Goal: Use online tool/utility: Utilize a website feature to perform a specific function

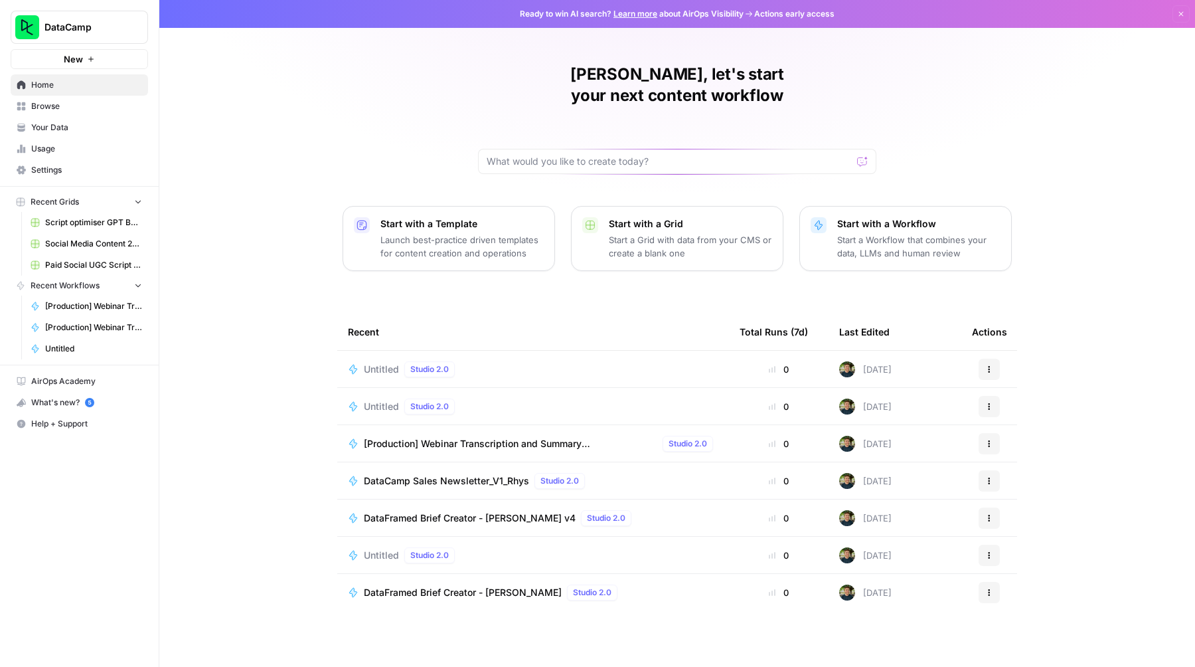
click at [58, 101] on span "Browse" at bounding box center [86, 106] width 111 height 12
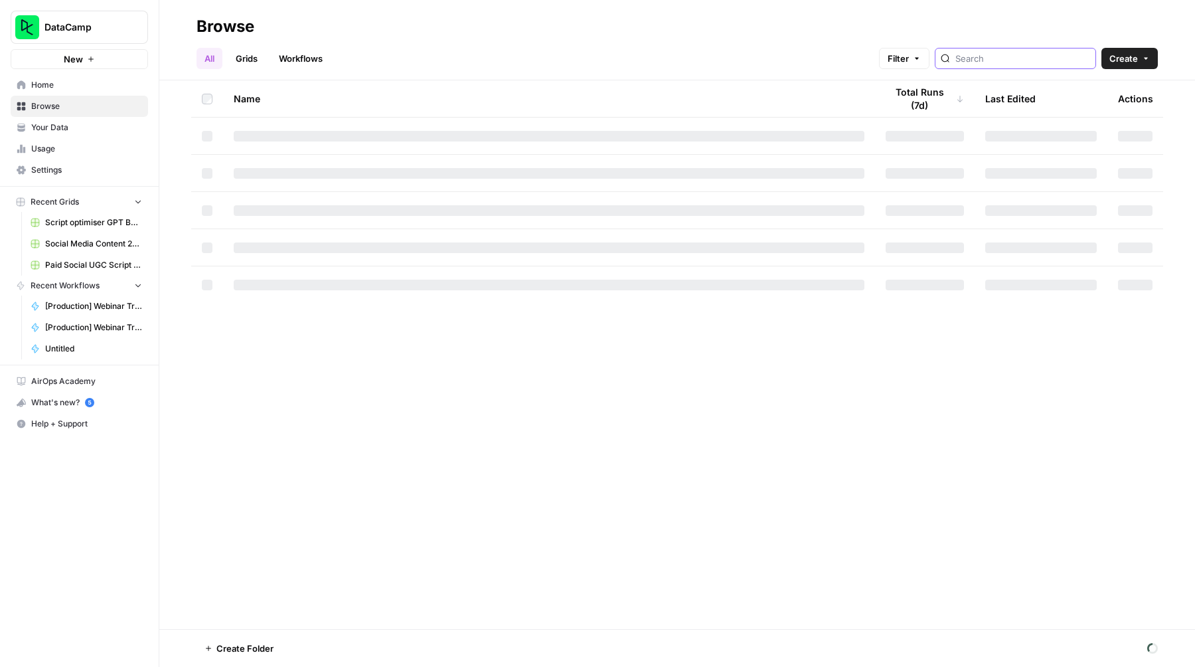
click at [1017, 62] on input "search" at bounding box center [1023, 58] width 135 height 13
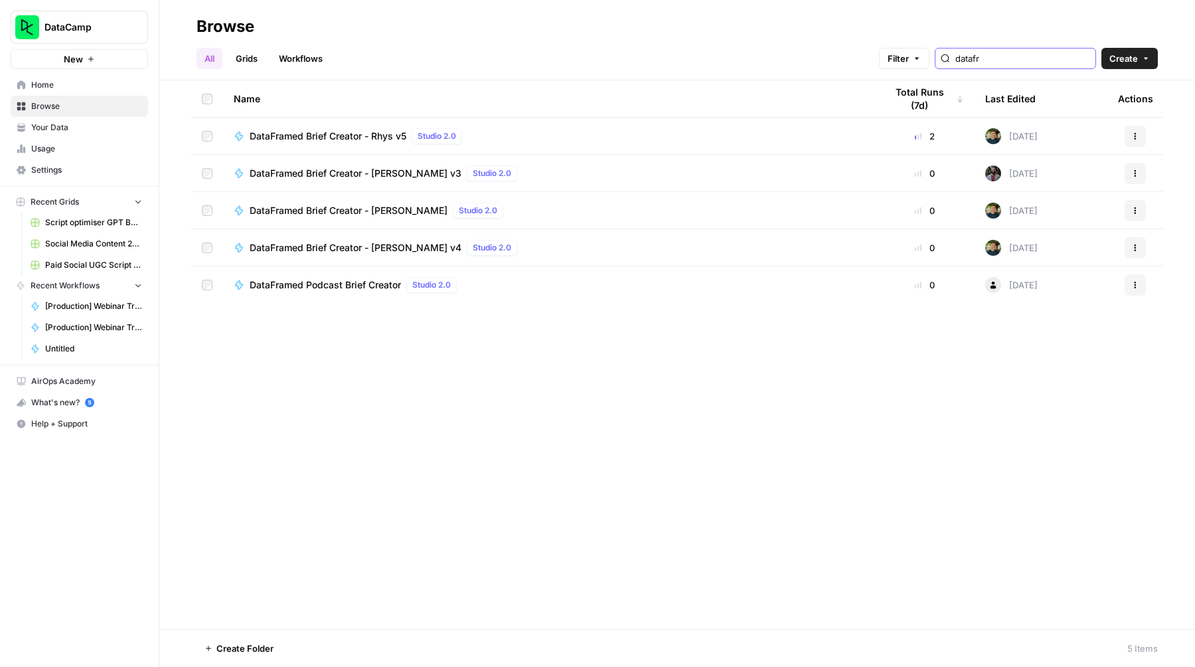
type input "datafr"
click at [347, 128] on div "DataFramed Brief Creator - Rhys v5 Studio 2.0" at bounding box center [359, 136] width 218 height 16
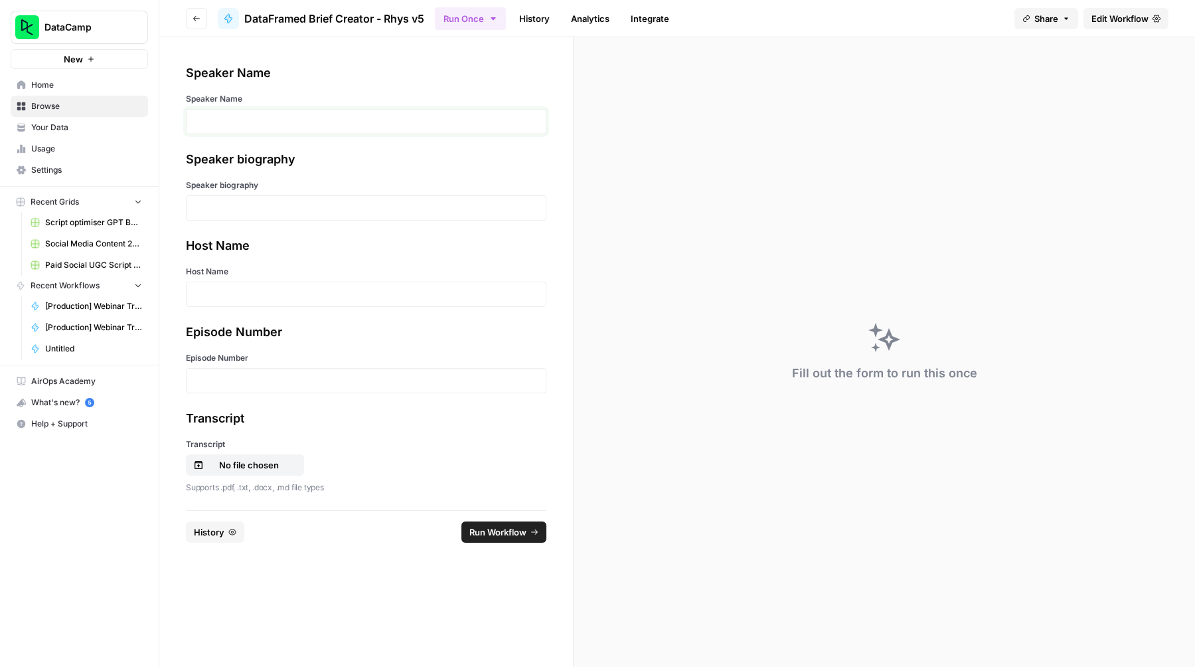
click at [250, 126] on p at bounding box center [366, 121] width 343 height 13
click at [212, 290] on p at bounding box center [366, 294] width 343 height 13
click at [228, 364] on div "Episode Number" at bounding box center [366, 372] width 361 height 41
click at [220, 375] on p at bounding box center [366, 380] width 343 height 13
click at [248, 462] on p "No file chosen" at bounding box center [249, 464] width 85 height 13
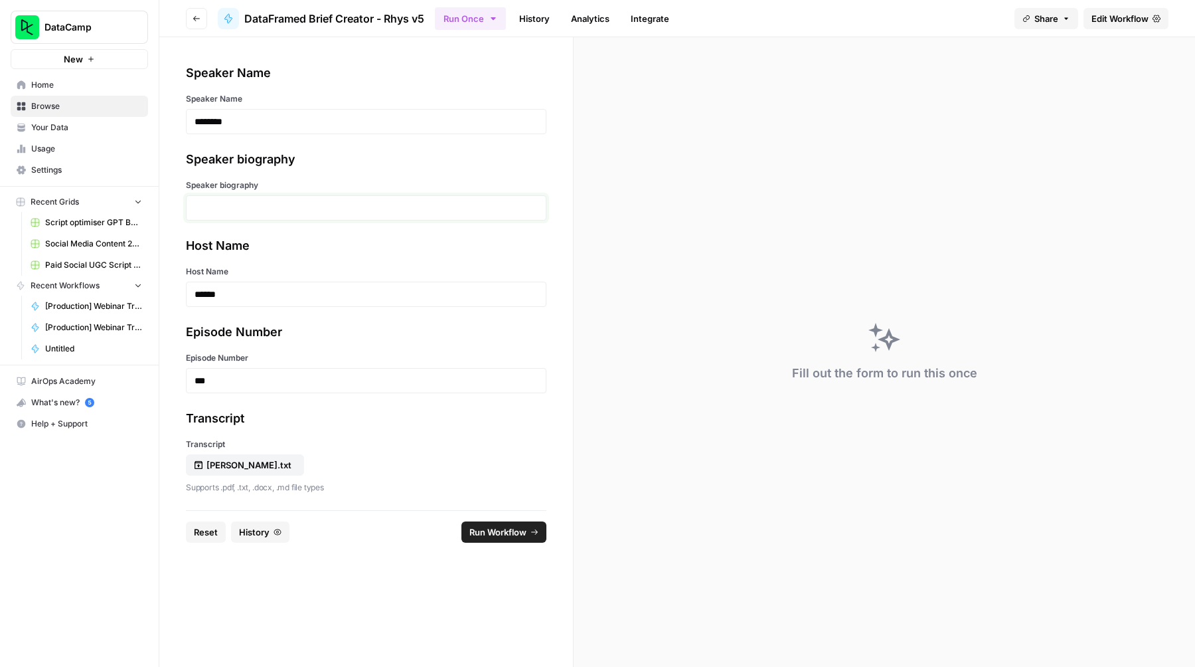
click at [247, 208] on p at bounding box center [366, 207] width 343 height 13
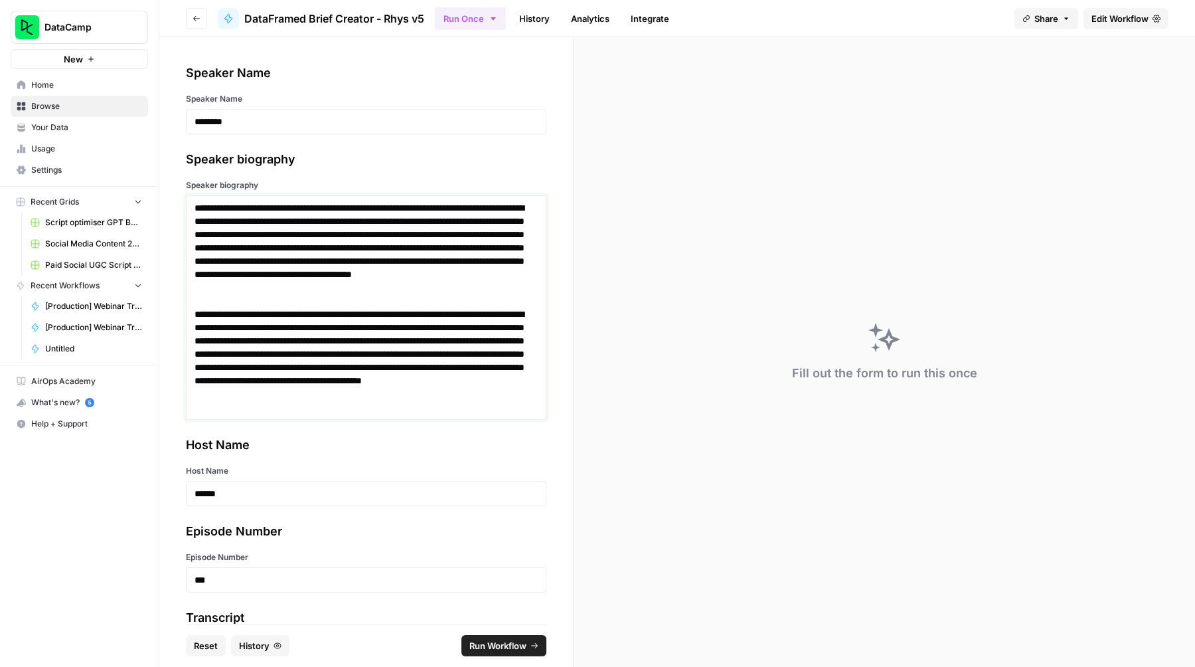
click at [314, 302] on p "**********" at bounding box center [366, 254] width 343 height 106
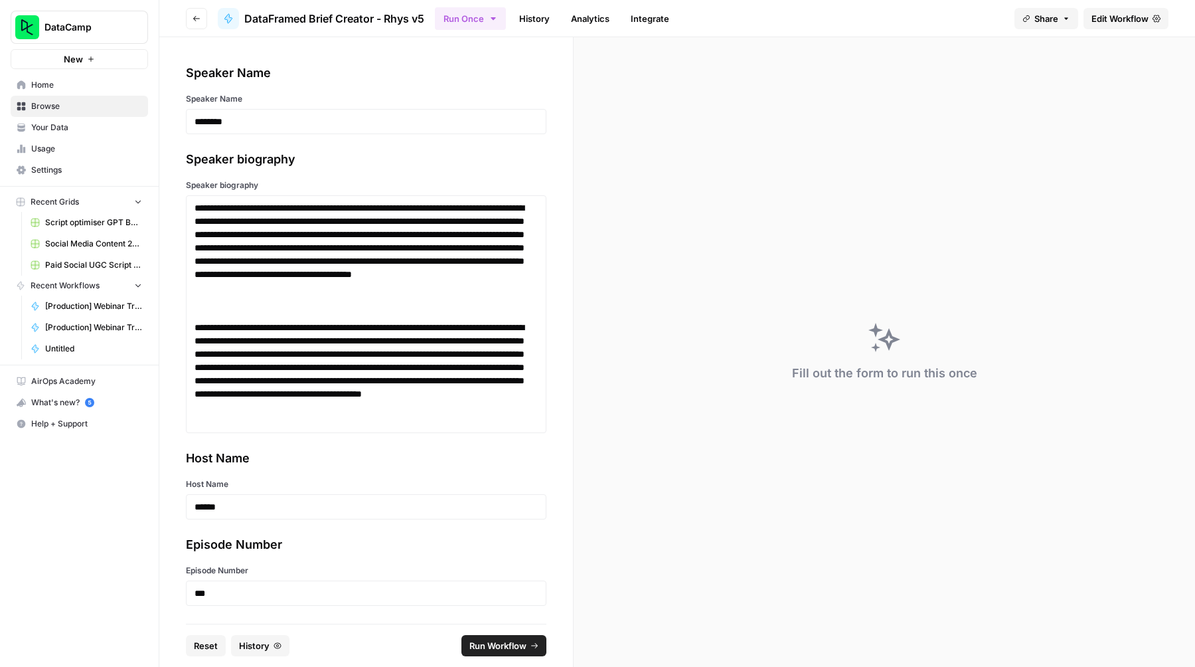
click at [489, 642] on span "Run Workflow" at bounding box center [498, 645] width 57 height 13
